Goal: Task Accomplishment & Management: Use online tool/utility

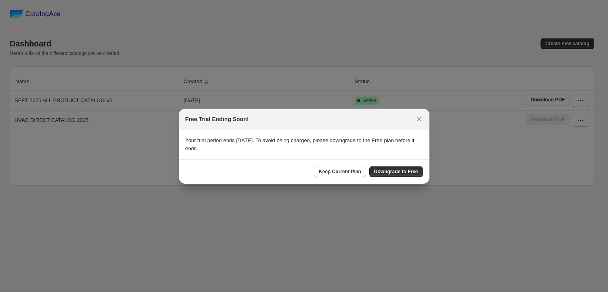
click at [329, 169] on span "Keep Current Plan" at bounding box center [340, 171] width 42 height 6
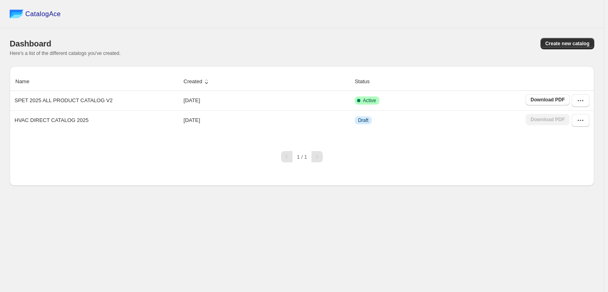
click at [481, 168] on div "Name Created Status SPET 2025 ALL PRODUCT CATALOG V2 [DATE] Active Download PDF…" at bounding box center [302, 126] width 585 height 120
click at [578, 101] on icon "button" at bounding box center [581, 101] width 8 height 8
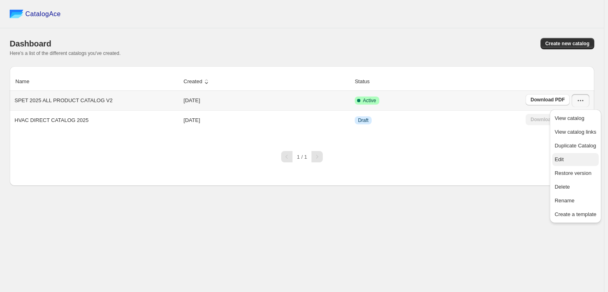
click at [571, 161] on span "Edit" at bounding box center [576, 160] width 42 height 8
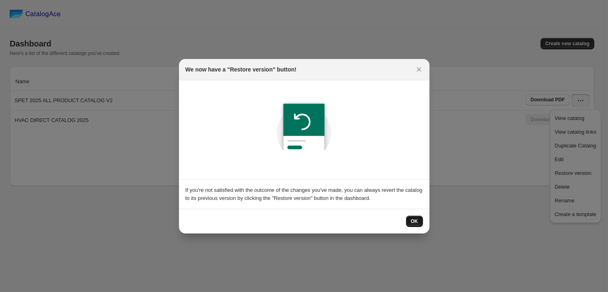
click at [414, 217] on button "OK" at bounding box center [414, 221] width 17 height 11
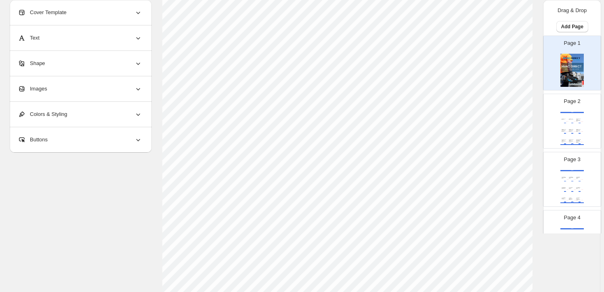
scroll to position [147, 0]
click at [571, 125] on img at bounding box center [572, 126] width 7 height 5
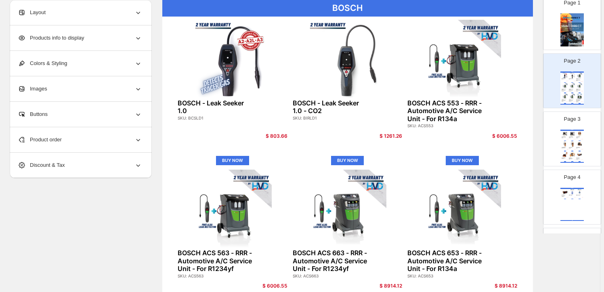
scroll to position [36, 0]
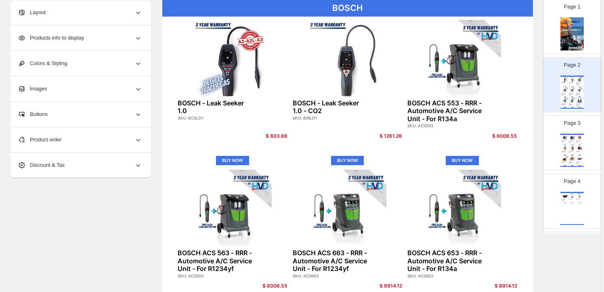
click at [581, 143] on div "$ 238.00" at bounding box center [582, 143] width 2 height 0
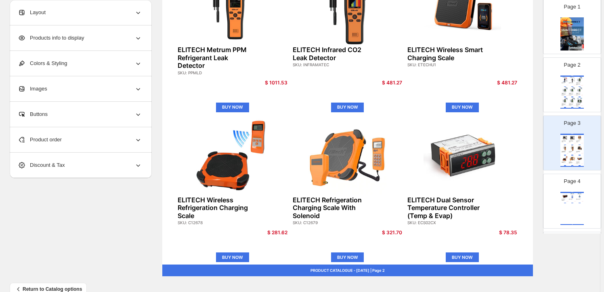
scroll to position [293, 0]
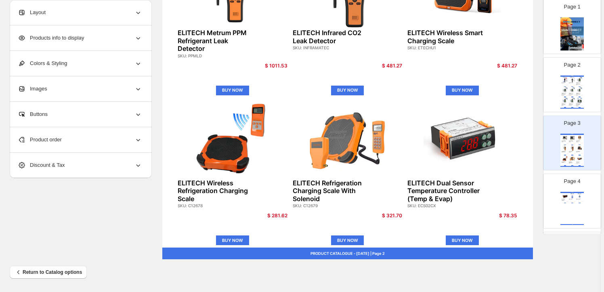
click at [570, 151] on div "ELITECH Infrared CO2 Leak Detector" at bounding box center [571, 152] width 5 height 2
click at [577, 193] on img at bounding box center [580, 195] width 7 height 5
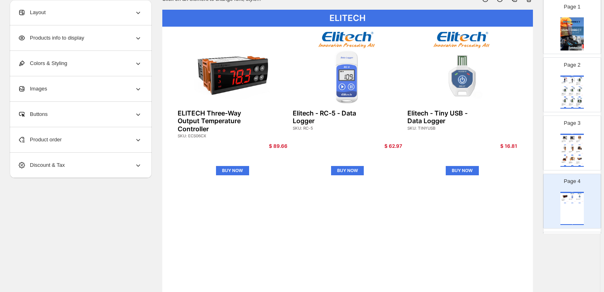
scroll to position [36, 0]
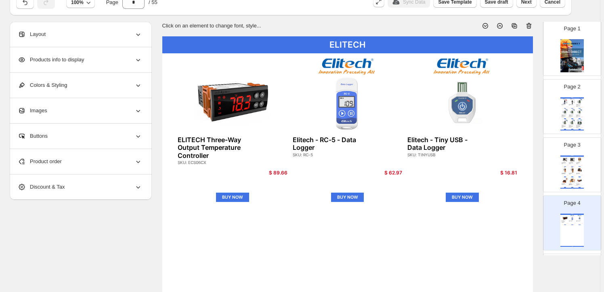
click at [577, 170] on img at bounding box center [580, 169] width 7 height 5
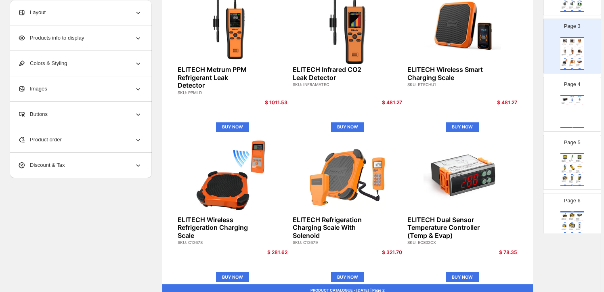
scroll to position [147, 0]
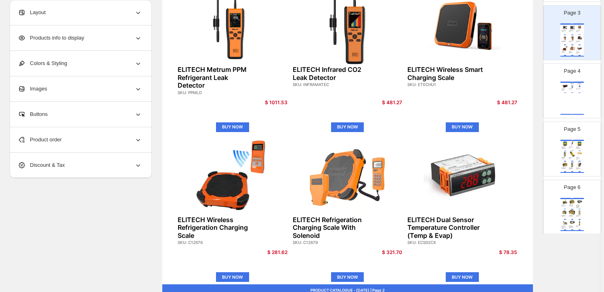
click at [577, 162] on img at bounding box center [580, 164] width 7 height 5
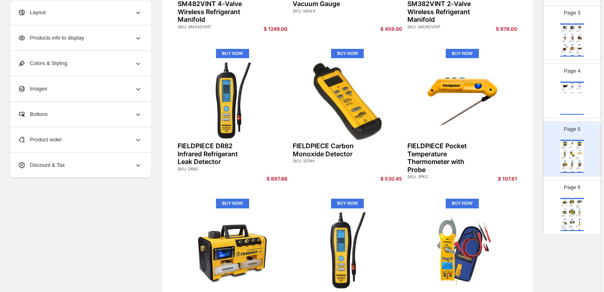
scroll to position [183, 0]
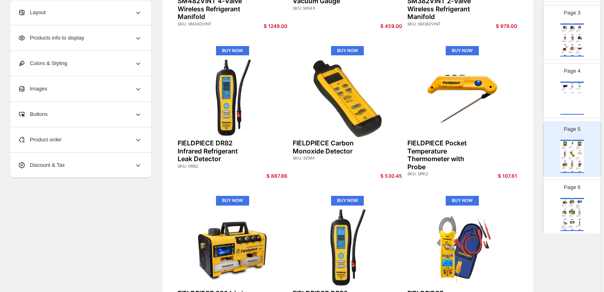
click at [570, 198] on div "FIELDPIECE" at bounding box center [572, 198] width 23 height 1
type input "*"
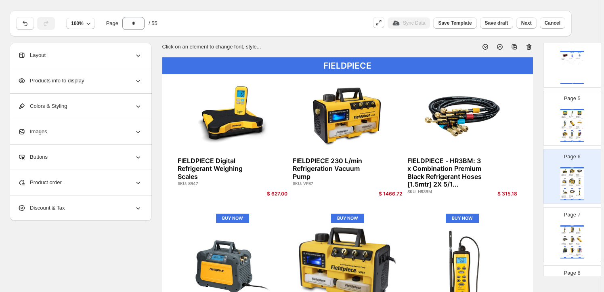
scroll to position [0, 0]
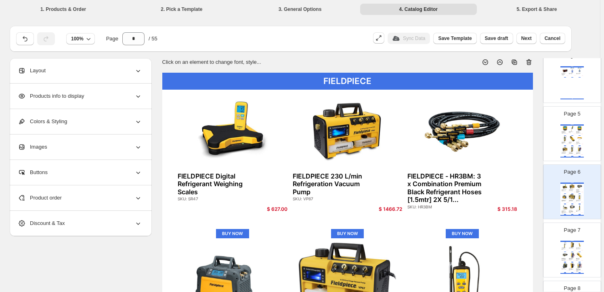
click at [414, 37] on div "Sync Data" at bounding box center [409, 38] width 42 height 11
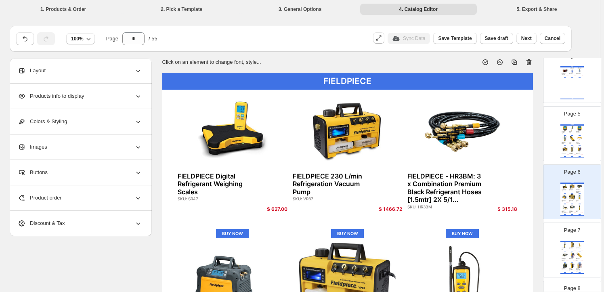
click at [414, 37] on div "Sync Data" at bounding box center [409, 38] width 42 height 11
click at [408, 40] on div "Sync Data" at bounding box center [409, 38] width 42 height 11
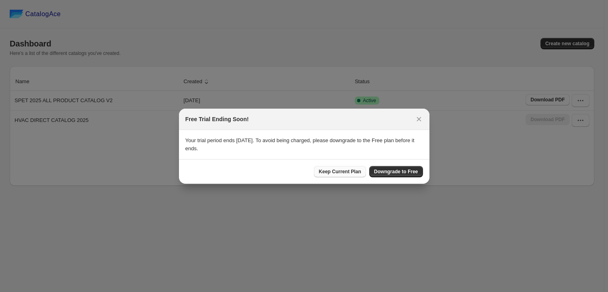
click at [338, 169] on span "Keep Current Plan" at bounding box center [340, 171] width 42 height 6
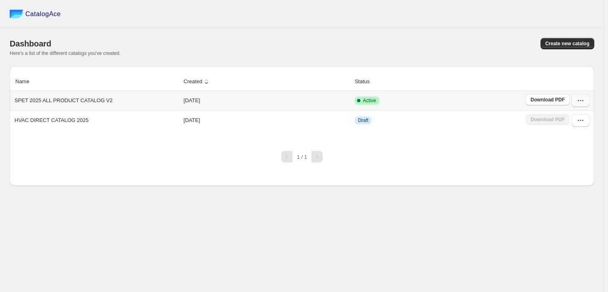
click at [580, 100] on icon "button" at bounding box center [581, 101] width 8 height 8
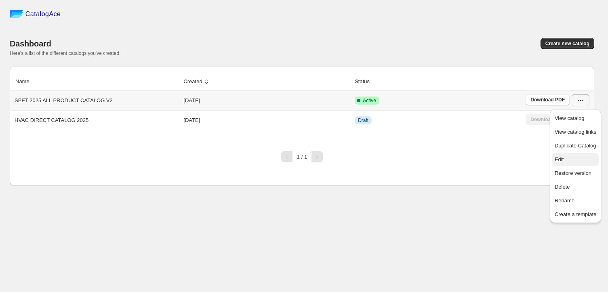
click at [579, 158] on span "Edit" at bounding box center [576, 160] width 42 height 8
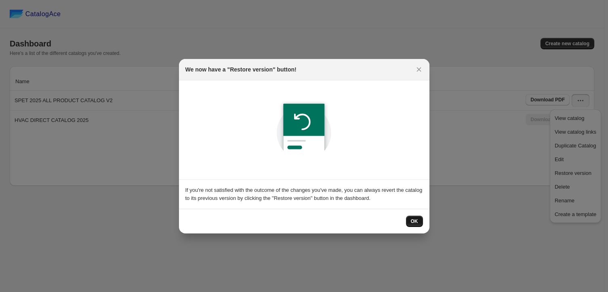
click at [410, 219] on button "OK" at bounding box center [414, 221] width 17 height 11
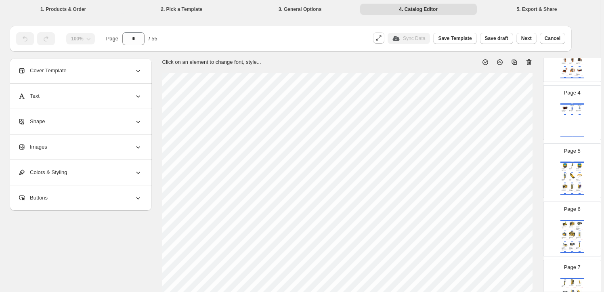
scroll to position [183, 0]
click at [578, 170] on div "SKU: SM382VINT" at bounding box center [579, 170] width 5 height 0
type input "*"
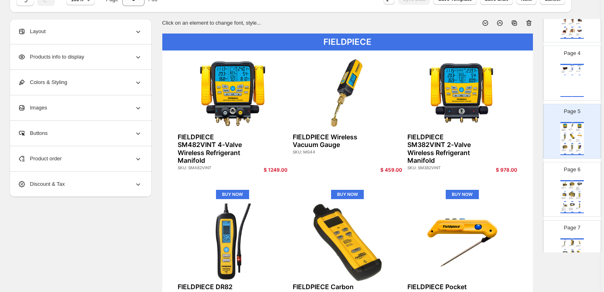
scroll to position [0, 0]
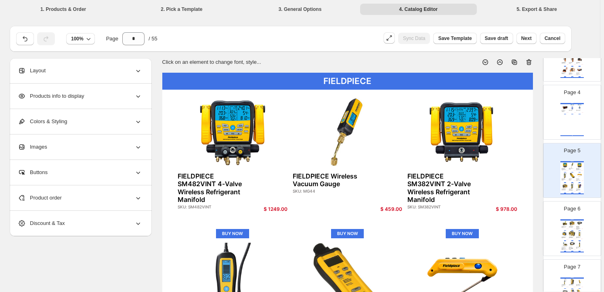
click at [417, 37] on div "Sync Data" at bounding box center [414, 38] width 32 height 11
click at [398, 34] on button "Sync Data" at bounding box center [409, 38] width 42 height 11
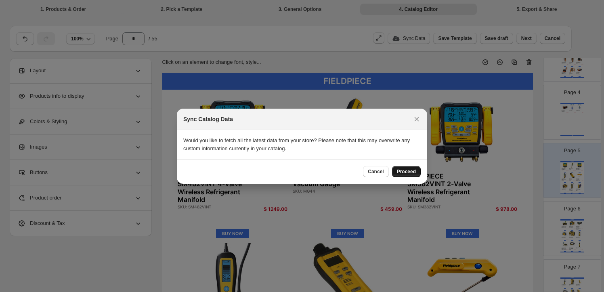
click at [412, 173] on span "Proceed" at bounding box center [406, 171] width 19 height 6
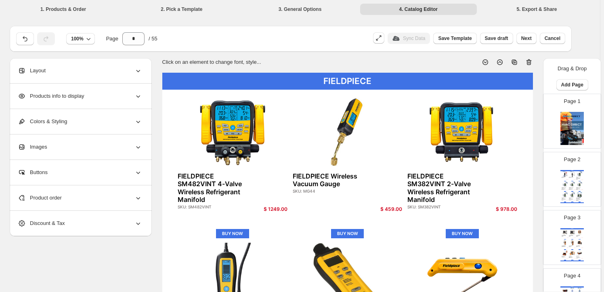
click at [224, 8] on li "2. Pick a Template" at bounding box center [181, 8] width 117 height 11
click at [69, 11] on li "1. Products & Order" at bounding box center [63, 8] width 117 height 11
click at [554, 41] on span "Cancel" at bounding box center [553, 38] width 16 height 6
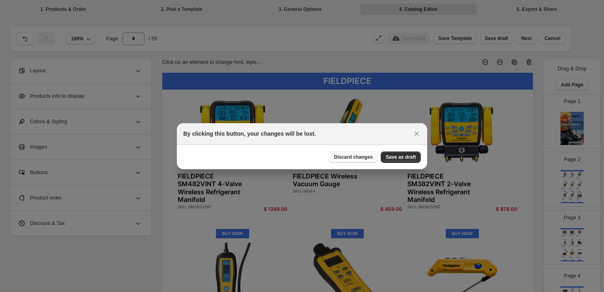
click at [360, 157] on span "Discard changes" at bounding box center [353, 157] width 39 height 6
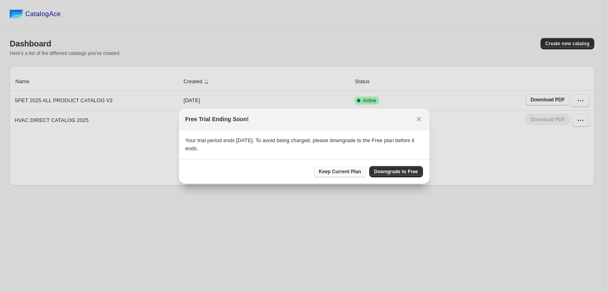
click at [349, 172] on span "Keep Current Plan" at bounding box center [340, 171] width 42 height 6
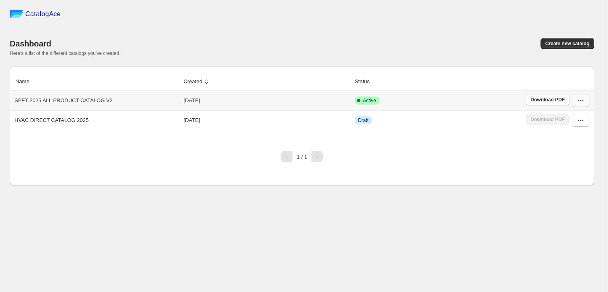
click at [579, 100] on icon "button" at bounding box center [581, 101] width 8 height 8
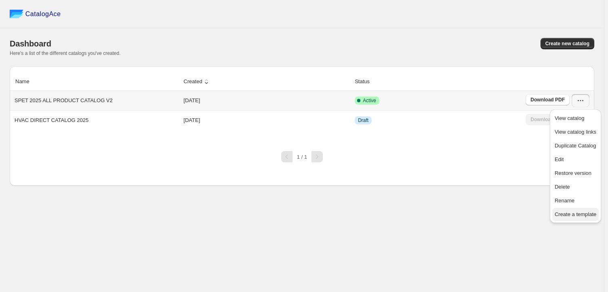
click at [582, 217] on span "Create a template" at bounding box center [576, 214] width 42 height 6
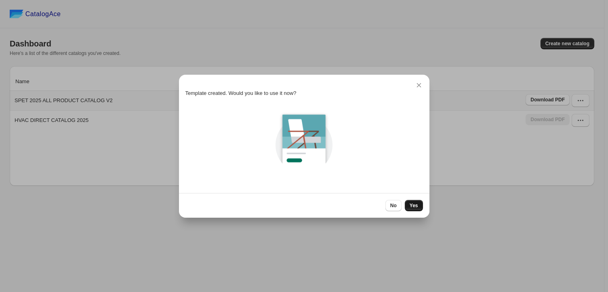
click at [412, 204] on span "Yes" at bounding box center [414, 205] width 8 height 6
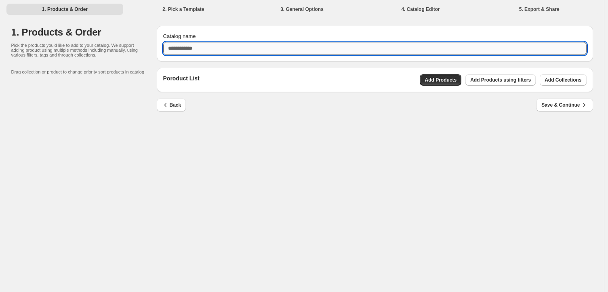
click at [239, 49] on input "Catalog name" at bounding box center [374, 48] width 423 height 13
type input "*"
click at [247, 49] on input "**********" at bounding box center [374, 48] width 423 height 13
click at [291, 46] on input "**********" at bounding box center [374, 48] width 423 height 13
click at [270, 49] on input "**********" at bounding box center [374, 48] width 423 height 13
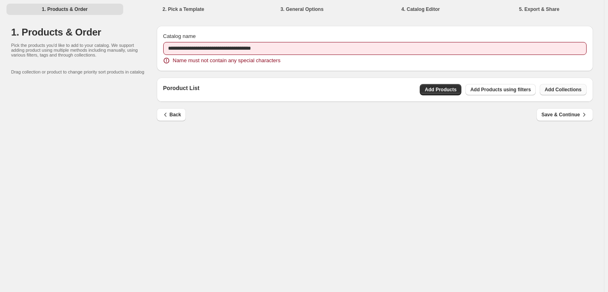
click at [561, 78] on div "Poroduct List Add Products Add Products using filters Add Collections" at bounding box center [375, 90] width 436 height 24
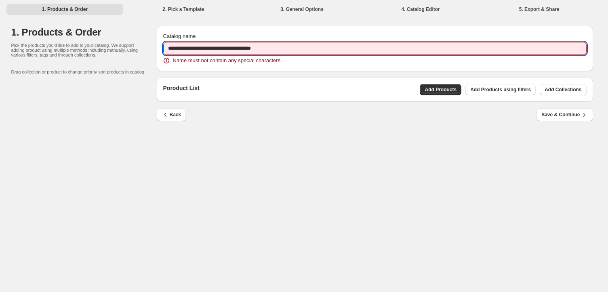
click at [275, 50] on input "**********" at bounding box center [374, 48] width 423 height 13
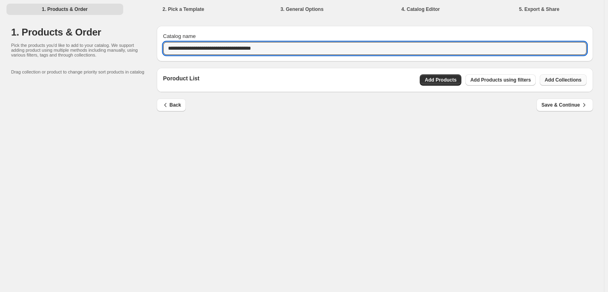
type input "**********"
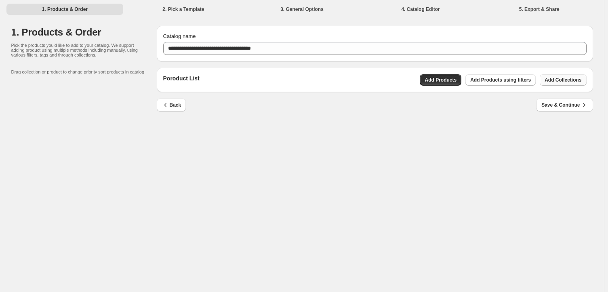
click at [554, 84] on button "Add Collections" at bounding box center [563, 79] width 46 height 11
